Goal: Check status: Check status

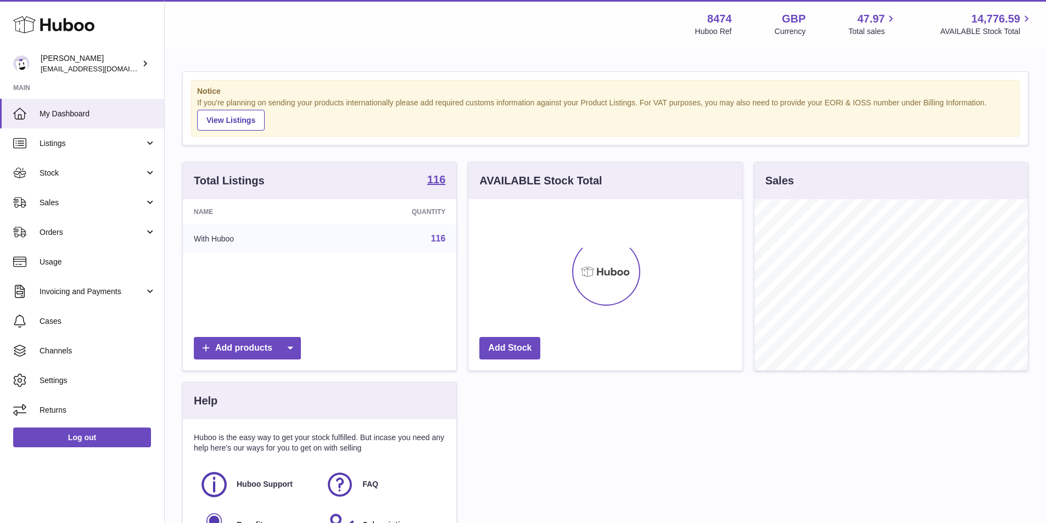
scroll to position [171, 274]
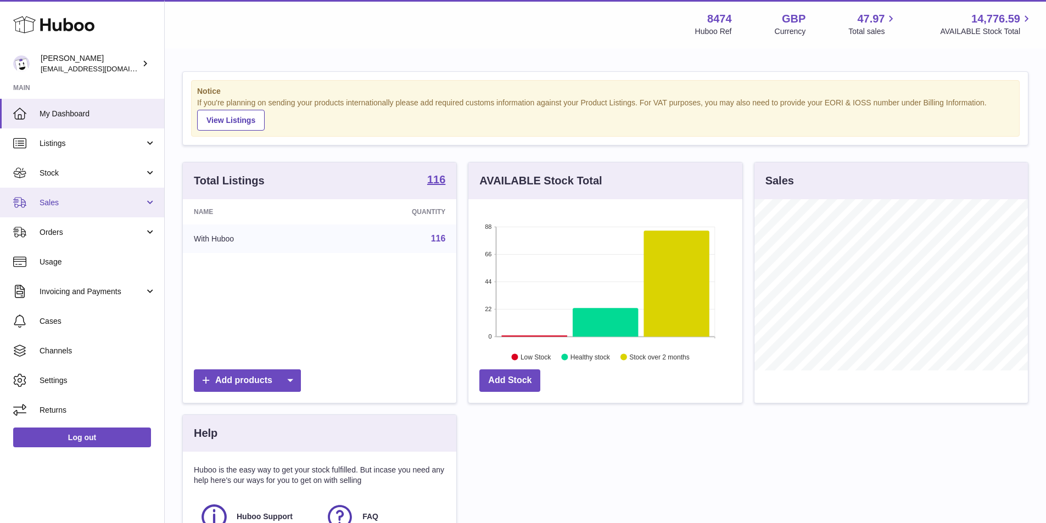
click at [58, 196] on link "Sales" at bounding box center [82, 203] width 164 height 30
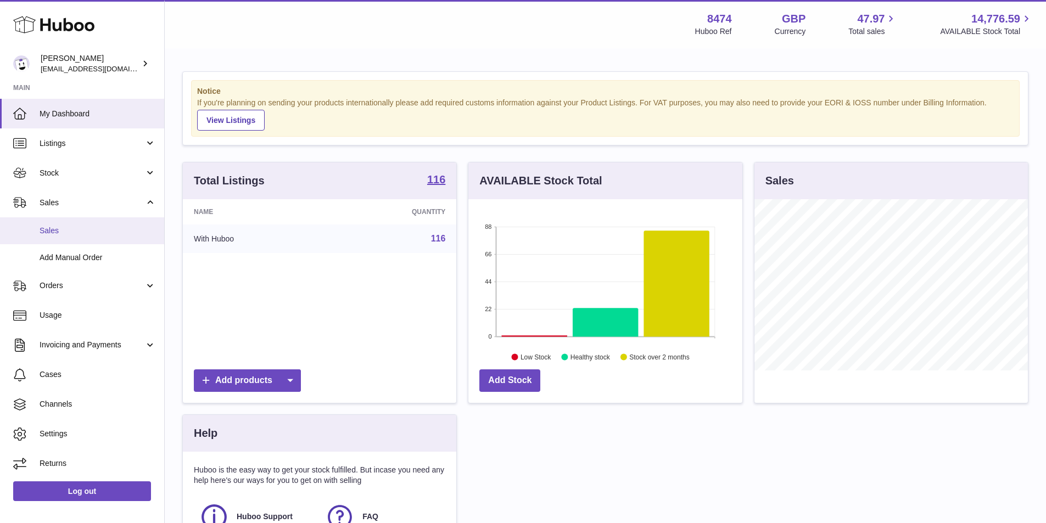
click at [58, 232] on span "Sales" at bounding box center [98, 231] width 116 height 10
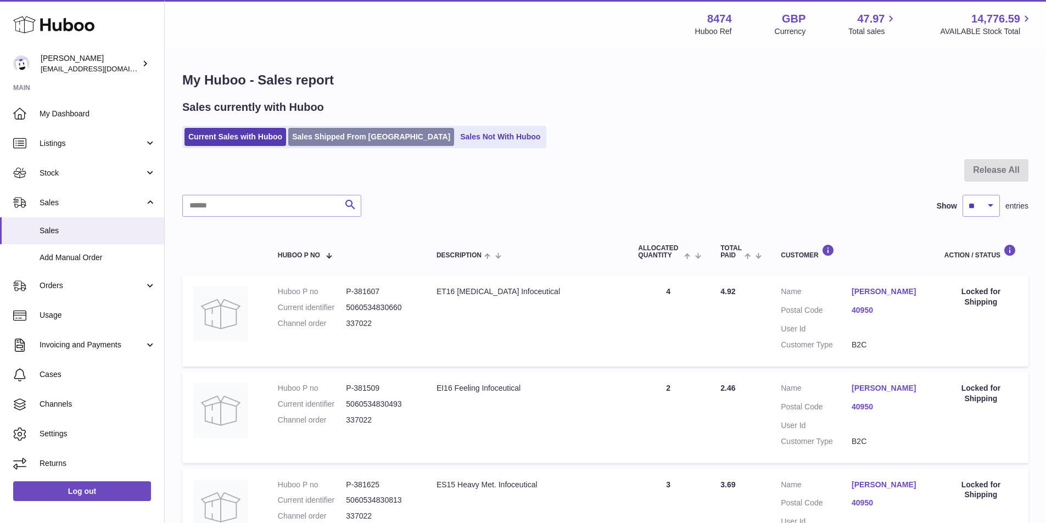
click at [329, 136] on link "Sales Shipped From [GEOGRAPHIC_DATA]" at bounding box center [371, 137] width 166 height 18
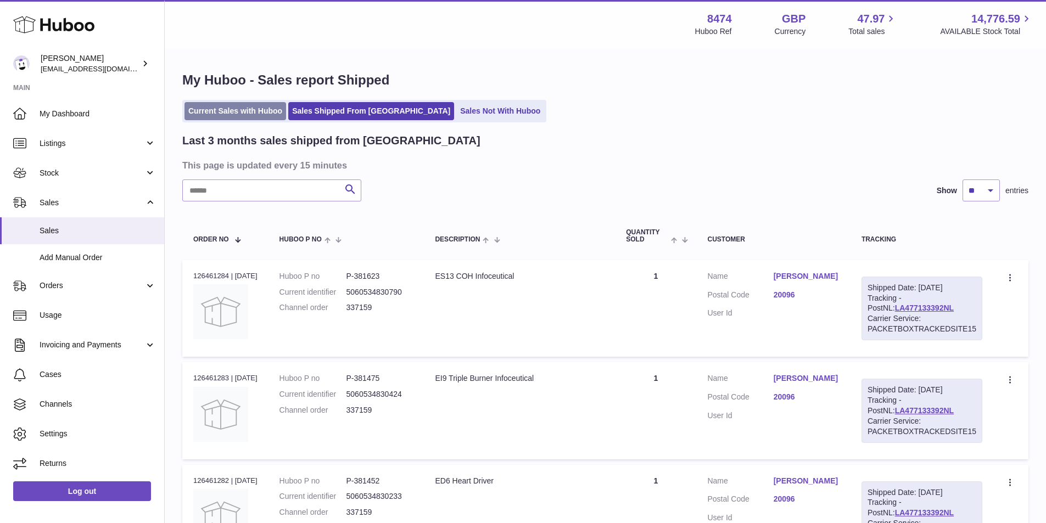
click at [264, 112] on link "Current Sales with Huboo" at bounding box center [235, 111] width 102 height 18
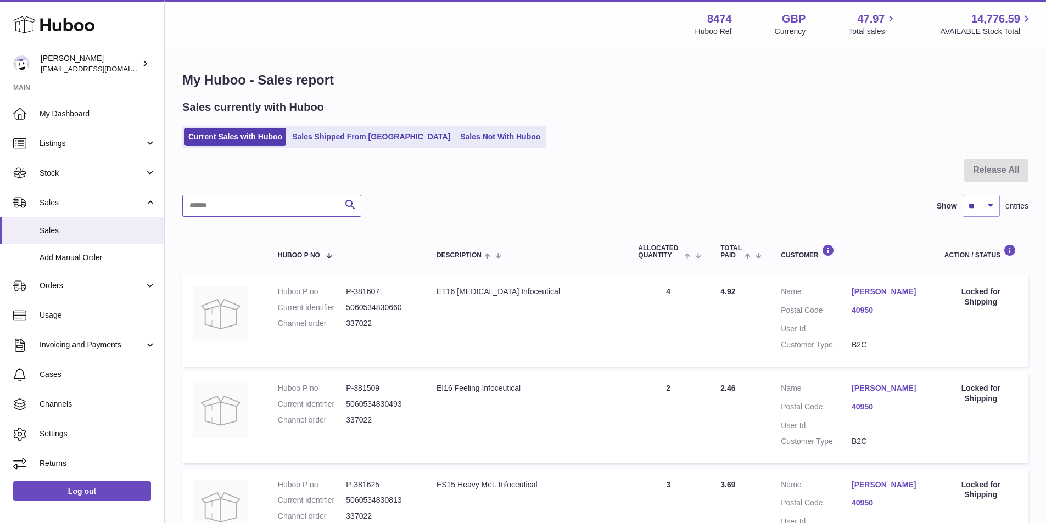
click at [260, 206] on input "text" at bounding box center [271, 206] width 179 height 22
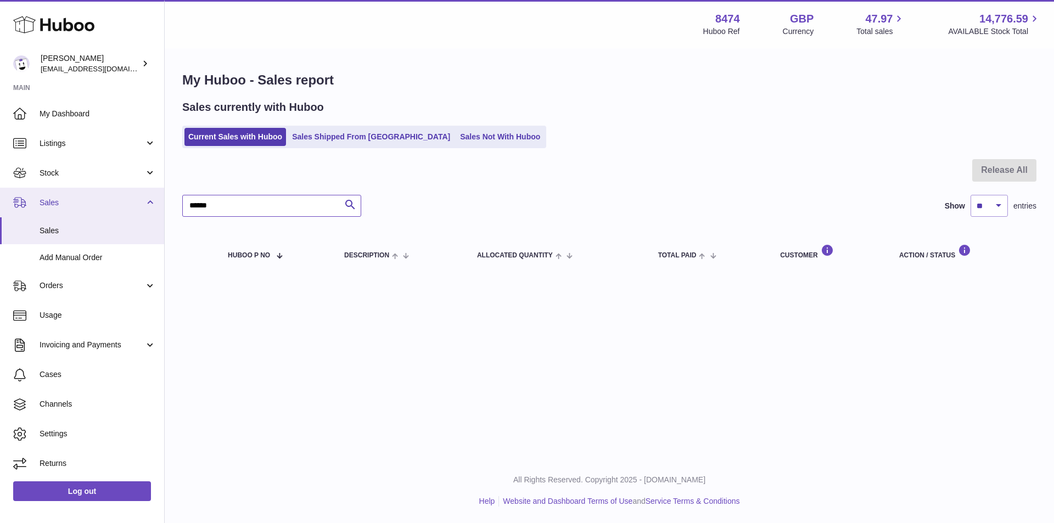
drag, startPoint x: 255, startPoint y: 203, endPoint x: 144, endPoint y: 199, distance: 110.9
click at [144, 199] on div "Huboo [PERSON_NAME] [EMAIL_ADDRESS][DOMAIN_NAME] Main My Dashboard Listings Not…" at bounding box center [527, 261] width 1054 height 523
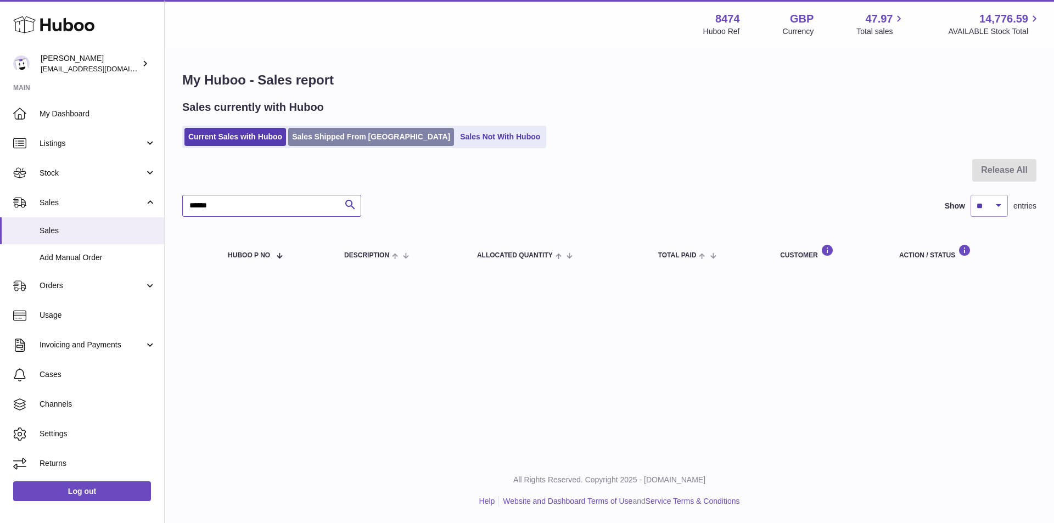
type input "******"
click at [359, 131] on link "Sales Shipped From [GEOGRAPHIC_DATA]" at bounding box center [371, 137] width 166 height 18
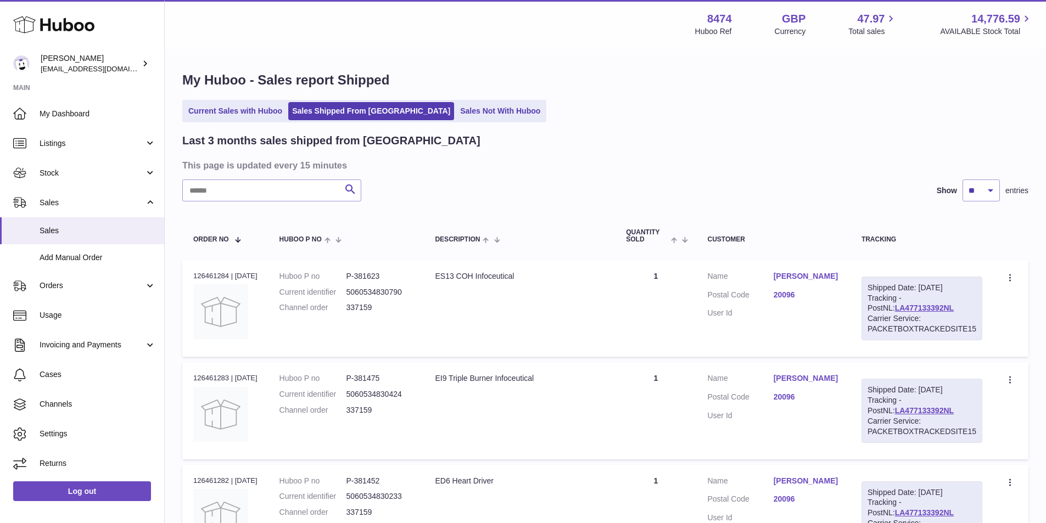
click at [228, 185] on input "text" at bounding box center [271, 190] width 179 height 22
paste input "******"
type input "******"
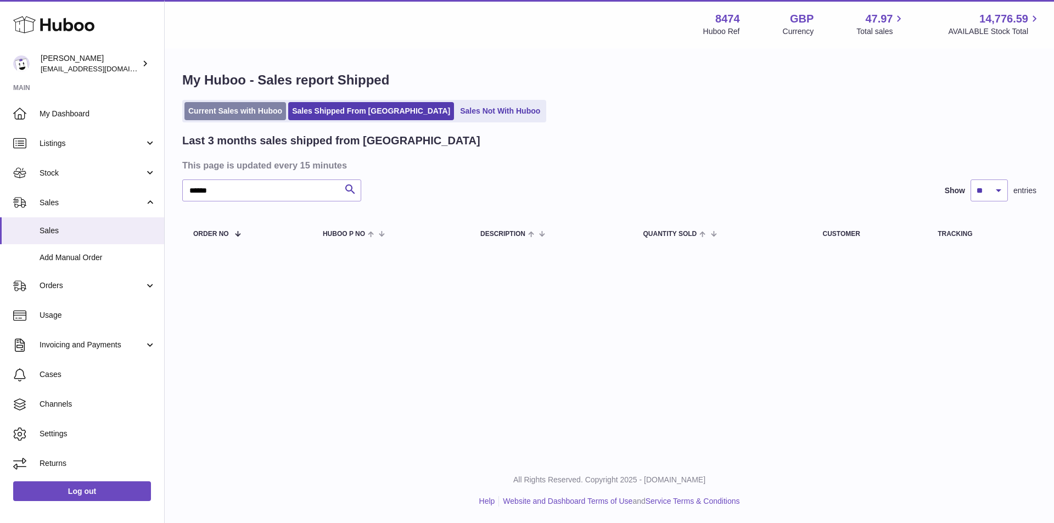
click at [215, 109] on link "Current Sales with Huboo" at bounding box center [235, 111] width 102 height 18
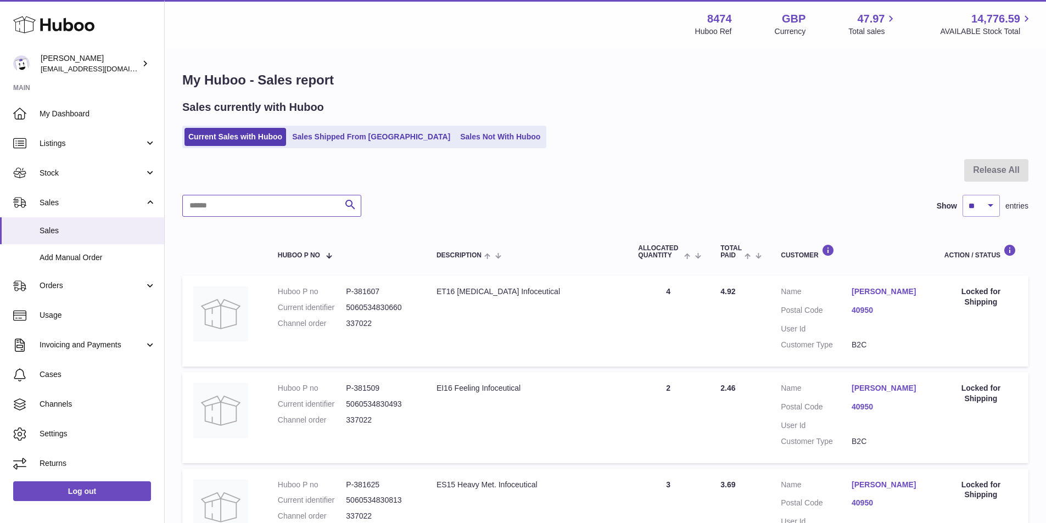
click at [304, 209] on input "text" at bounding box center [271, 206] width 179 height 22
paste input "******"
type input "******"
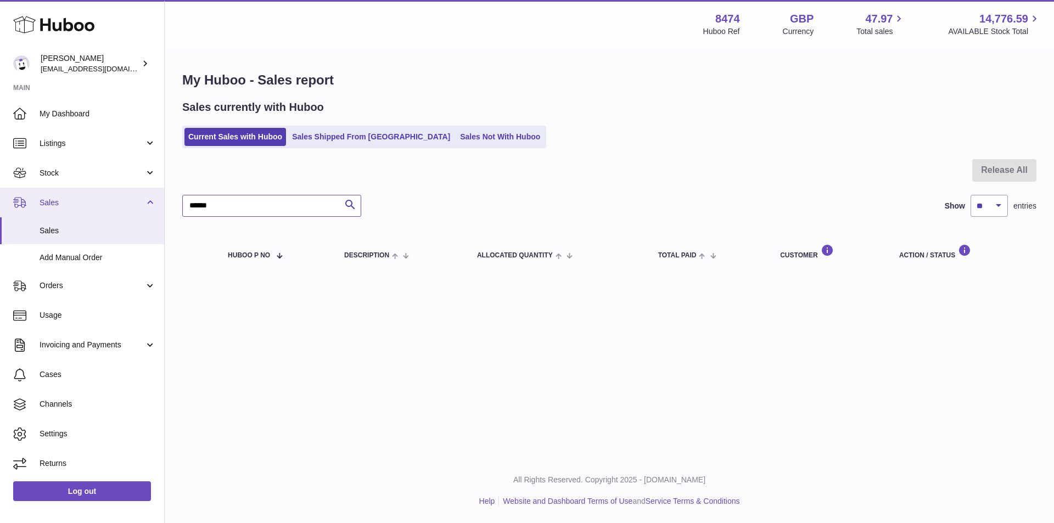
drag, startPoint x: 235, startPoint y: 209, endPoint x: 0, endPoint y: 189, distance: 235.7
click at [0, 189] on div "Huboo Paul Skinner orders@neshealth.com Main My Dashboard Listings Not with Hub…" at bounding box center [527, 261] width 1054 height 523
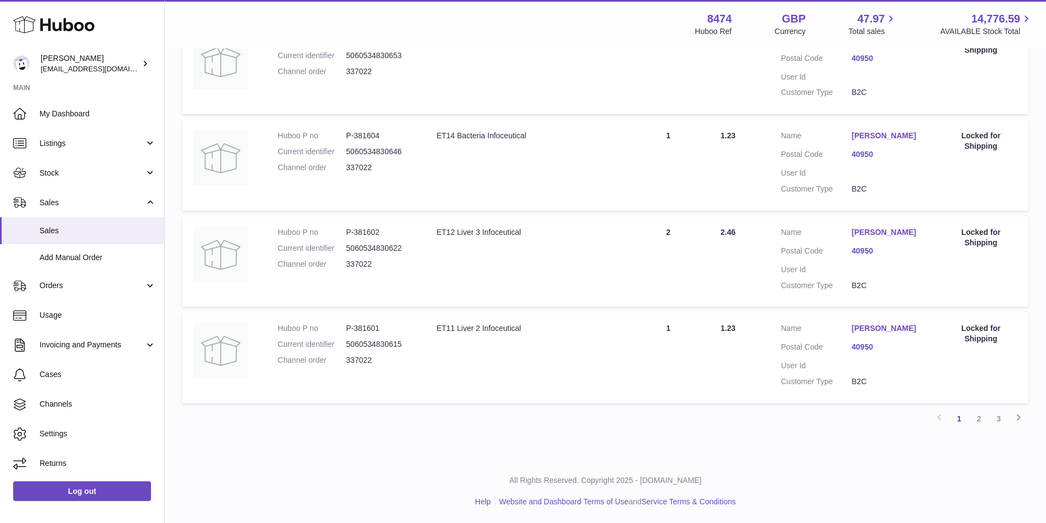
scroll to position [831, 0]
click at [974, 414] on link "2" at bounding box center [979, 418] width 20 height 20
click at [1000, 418] on link "3" at bounding box center [999, 418] width 20 height 20
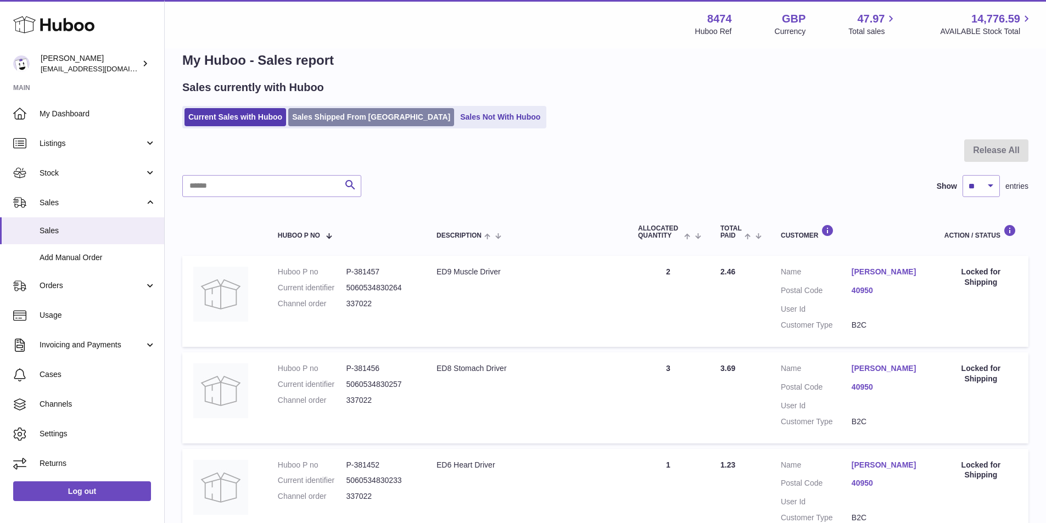
click at [338, 113] on link "Sales Shipped From [GEOGRAPHIC_DATA]" at bounding box center [371, 117] width 166 height 18
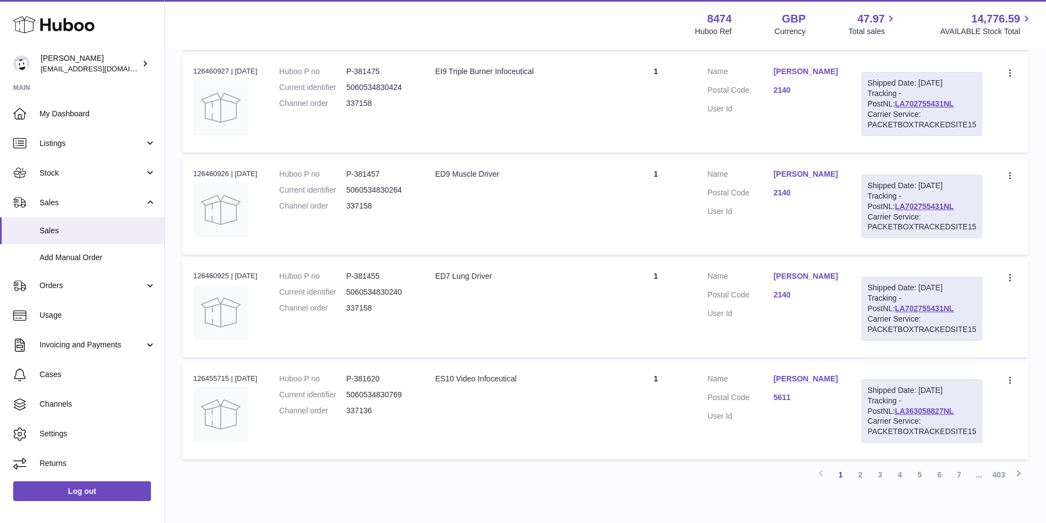
scroll to position [875, 0]
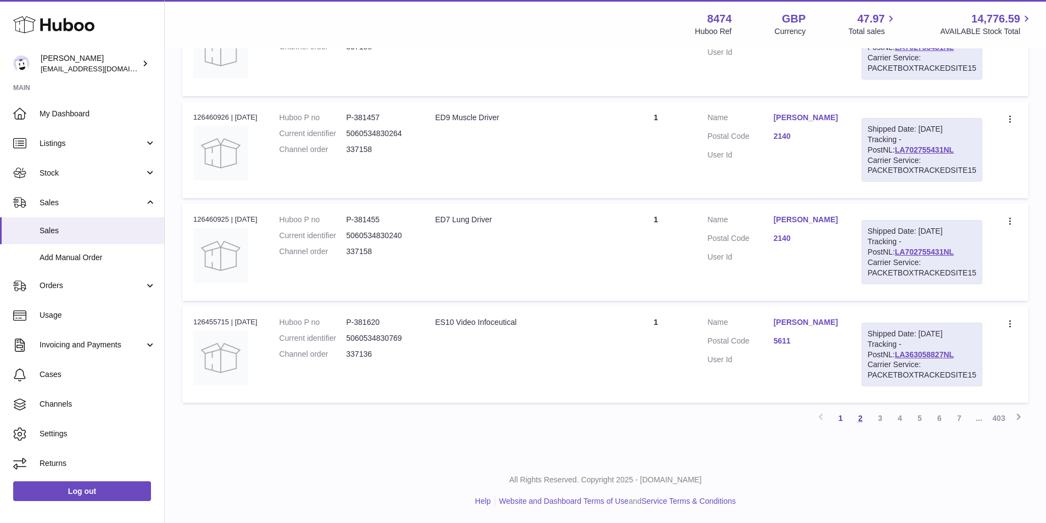
click at [858, 413] on link "2" at bounding box center [860, 418] width 20 height 20
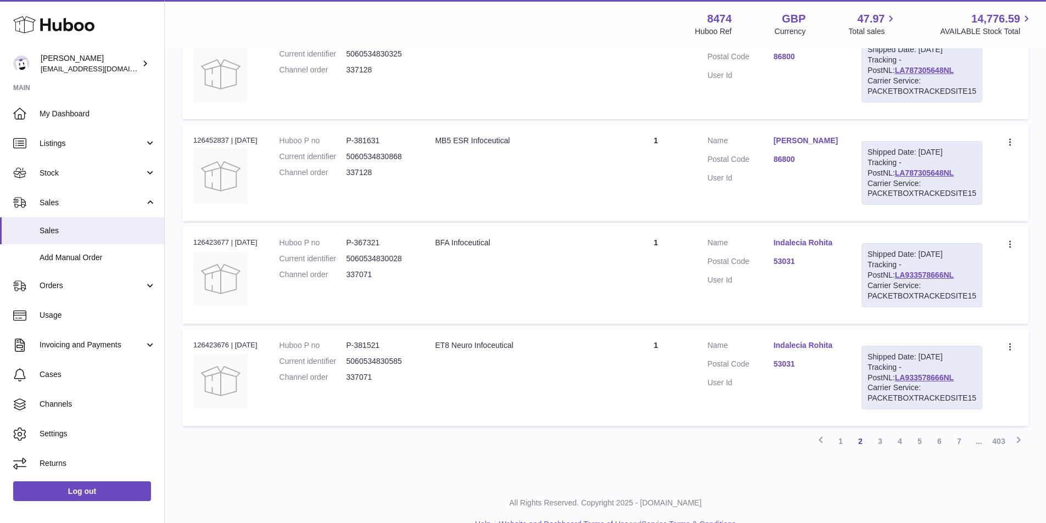
scroll to position [875, 0]
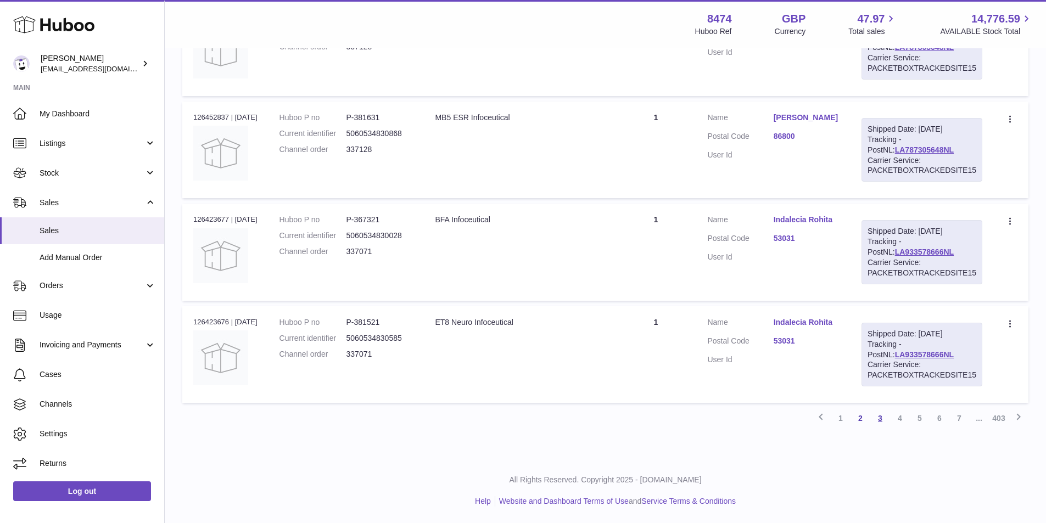
click at [880, 417] on link "3" at bounding box center [880, 418] width 20 height 20
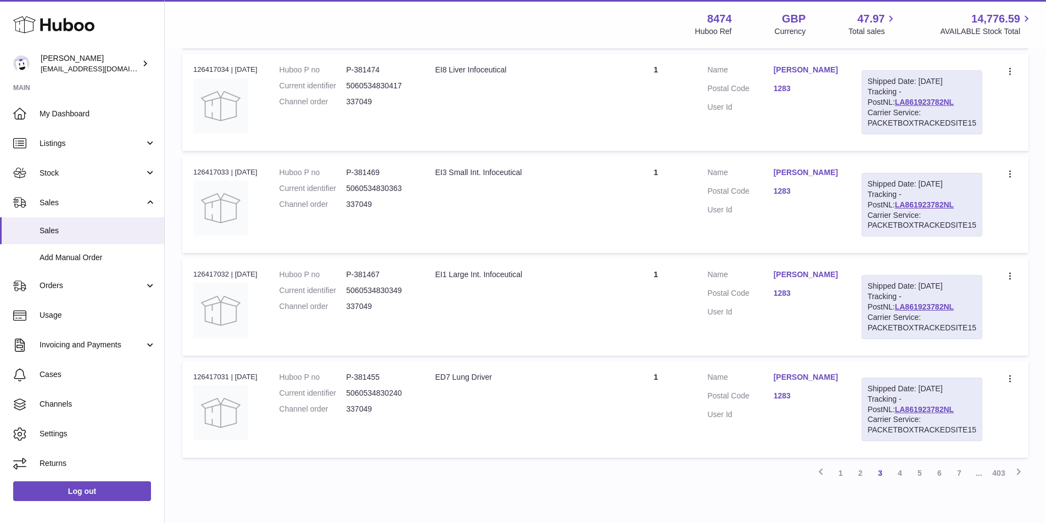
scroll to position [875, 0]
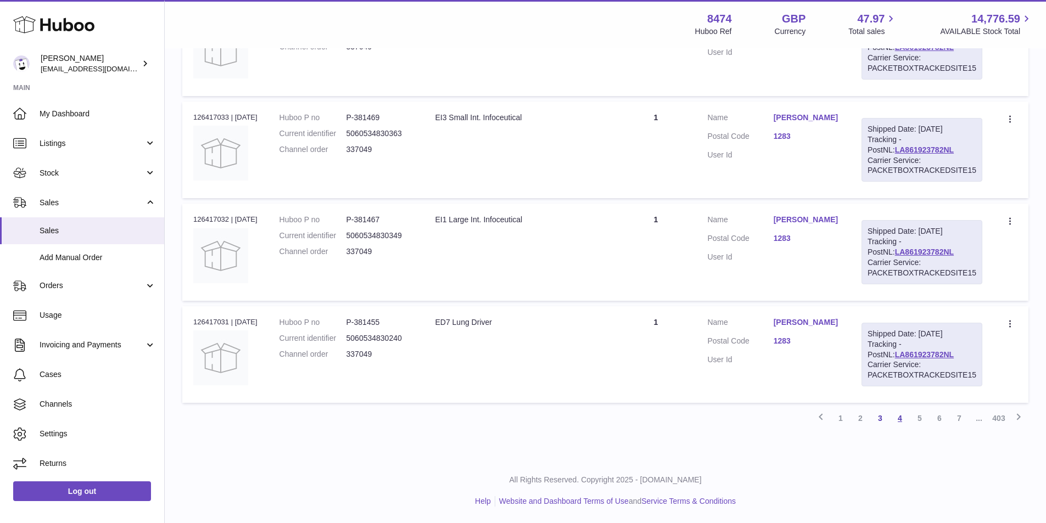
click at [900, 417] on link "4" at bounding box center [900, 418] width 20 height 20
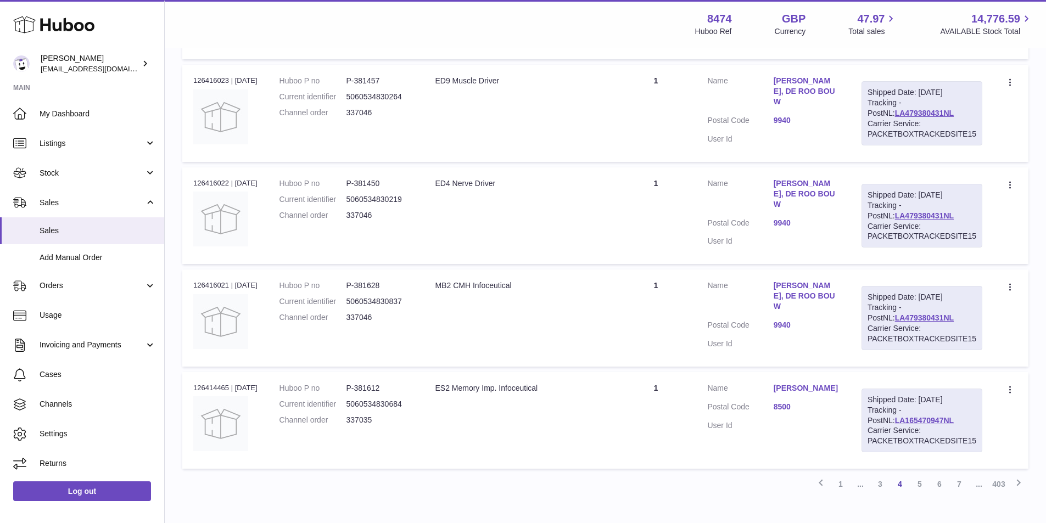
scroll to position [873, 0]
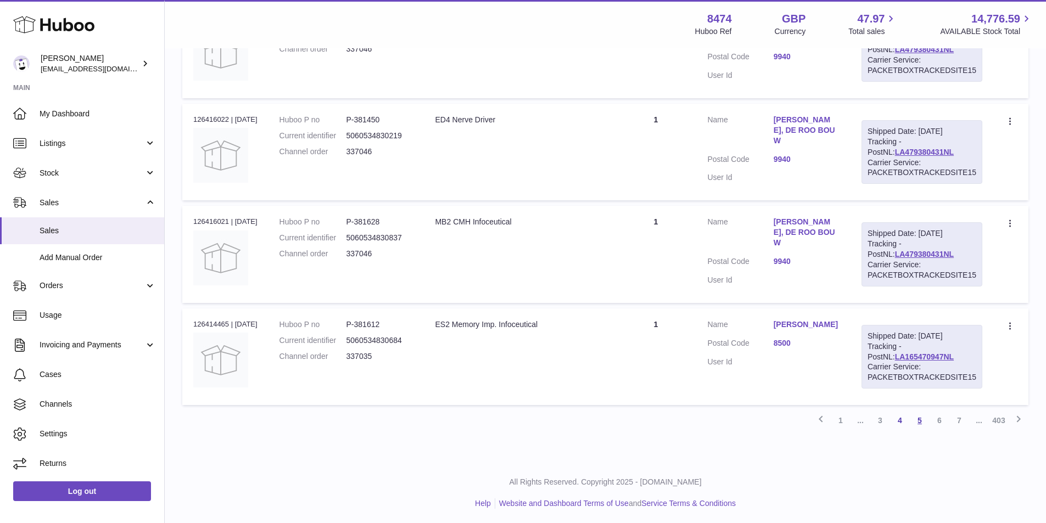
click at [920, 419] on link "5" at bounding box center [919, 421] width 20 height 20
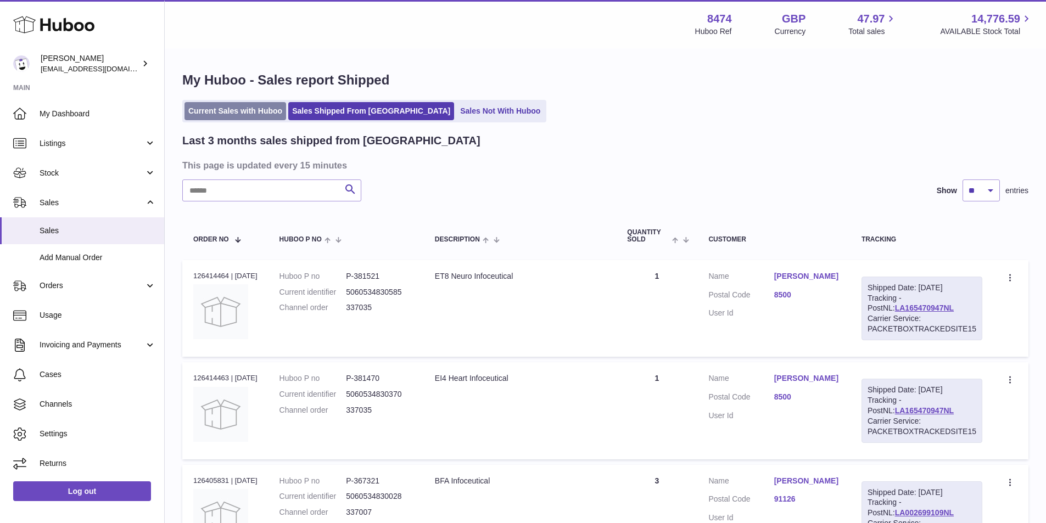
click at [250, 112] on link "Current Sales with Huboo" at bounding box center [235, 111] width 102 height 18
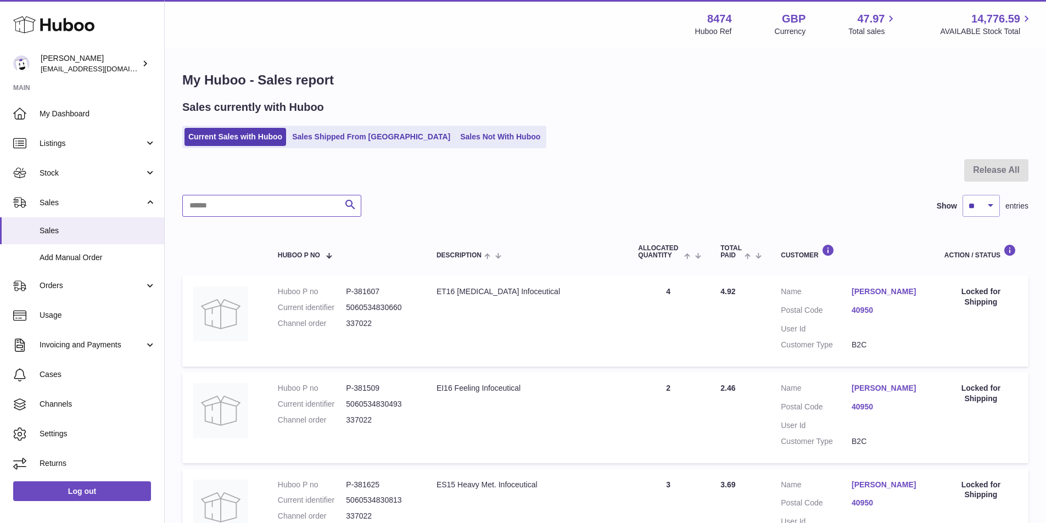
click at [266, 206] on input "text" at bounding box center [271, 206] width 179 height 22
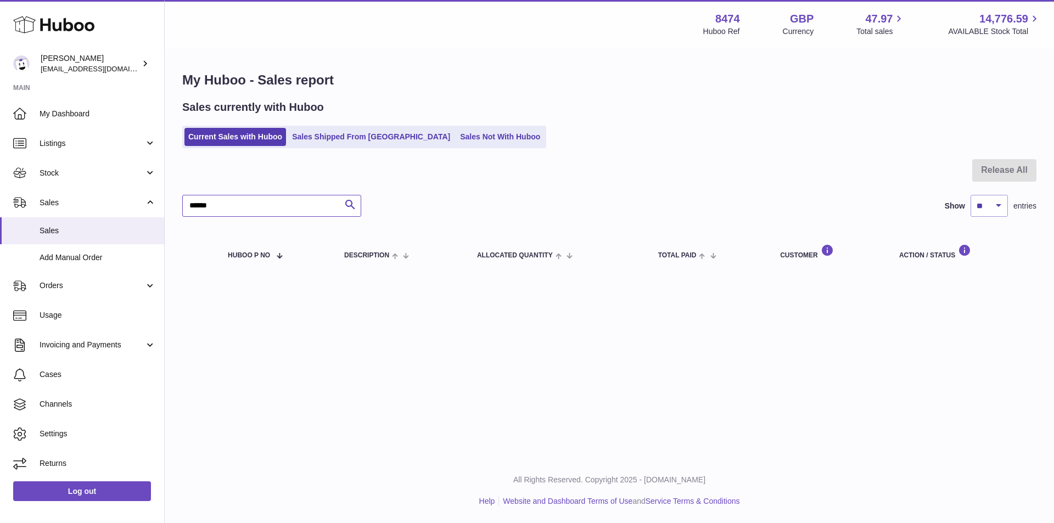
drag, startPoint x: 231, startPoint y: 201, endPoint x: 172, endPoint y: 199, distance: 58.8
click at [172, 199] on div "My Huboo - Sales report Sales currently with Huboo Current Sales with Huboo Sal…" at bounding box center [609, 173] width 889 height 248
type input "******"
click at [333, 135] on link "Sales Shipped From [GEOGRAPHIC_DATA]" at bounding box center [371, 137] width 166 height 18
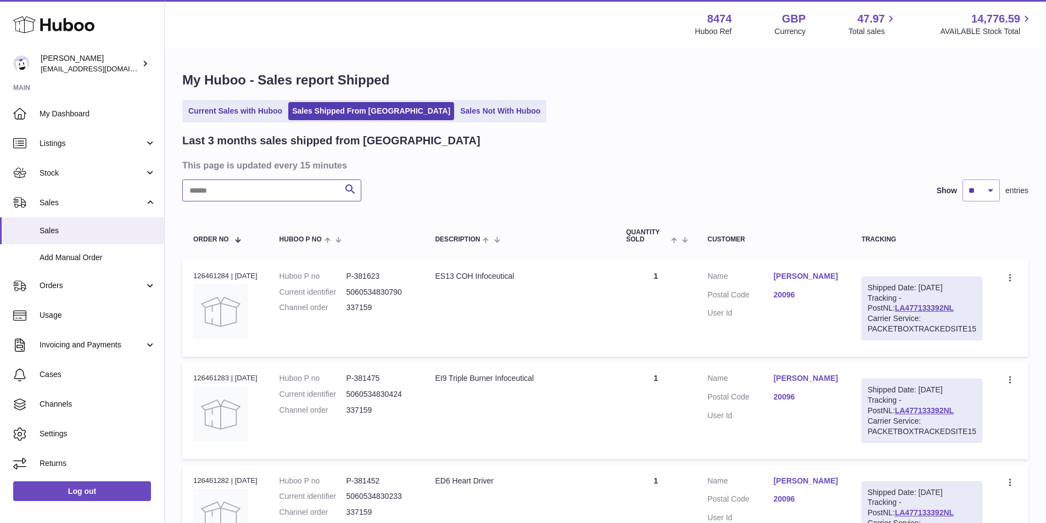
click at [251, 190] on input "text" at bounding box center [271, 190] width 179 height 22
paste input "******"
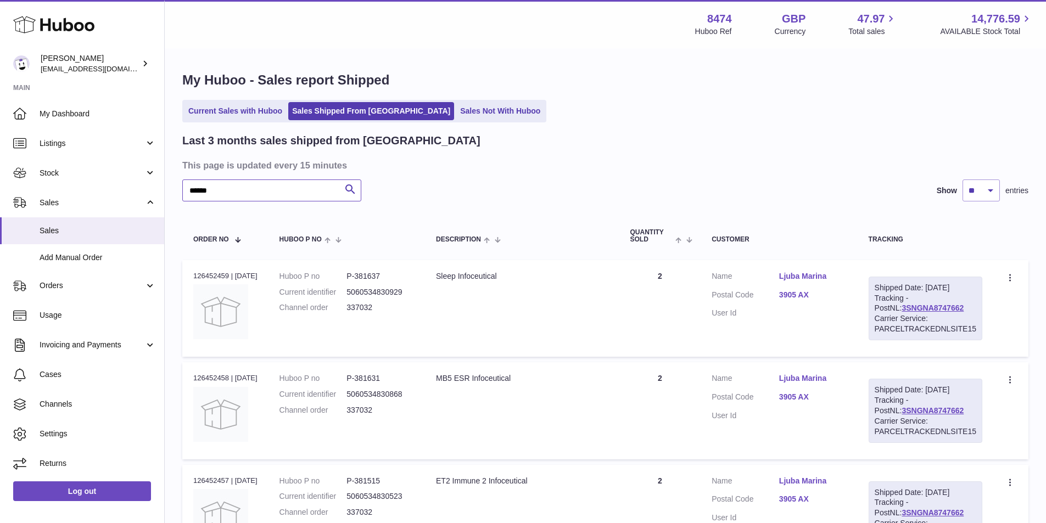
type input "******"
drag, startPoint x: 951, startPoint y: 305, endPoint x: 873, endPoint y: 308, distance: 78.0
click at [873, 308] on div "Shipped Date: [DATE] Tracking - PostNL: 3SNGNA8747662 Carrier Service: PARCELTR…" at bounding box center [925, 309] width 114 height 64
copy link "3SNGNA8747662"
click at [80, 486] on link "Log out" at bounding box center [82, 491] width 138 height 20
